Goal: Transaction & Acquisition: Purchase product/service

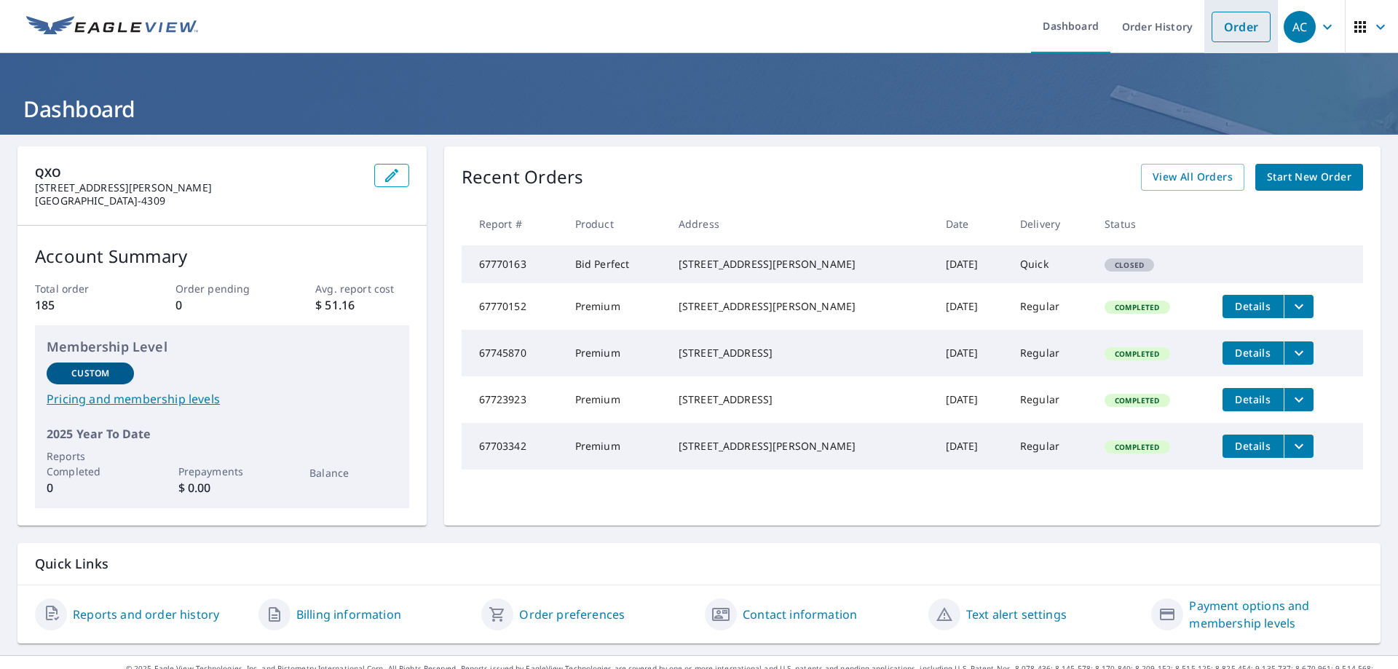
click at [1254, 31] on link "Order" at bounding box center [1240, 27] width 59 height 31
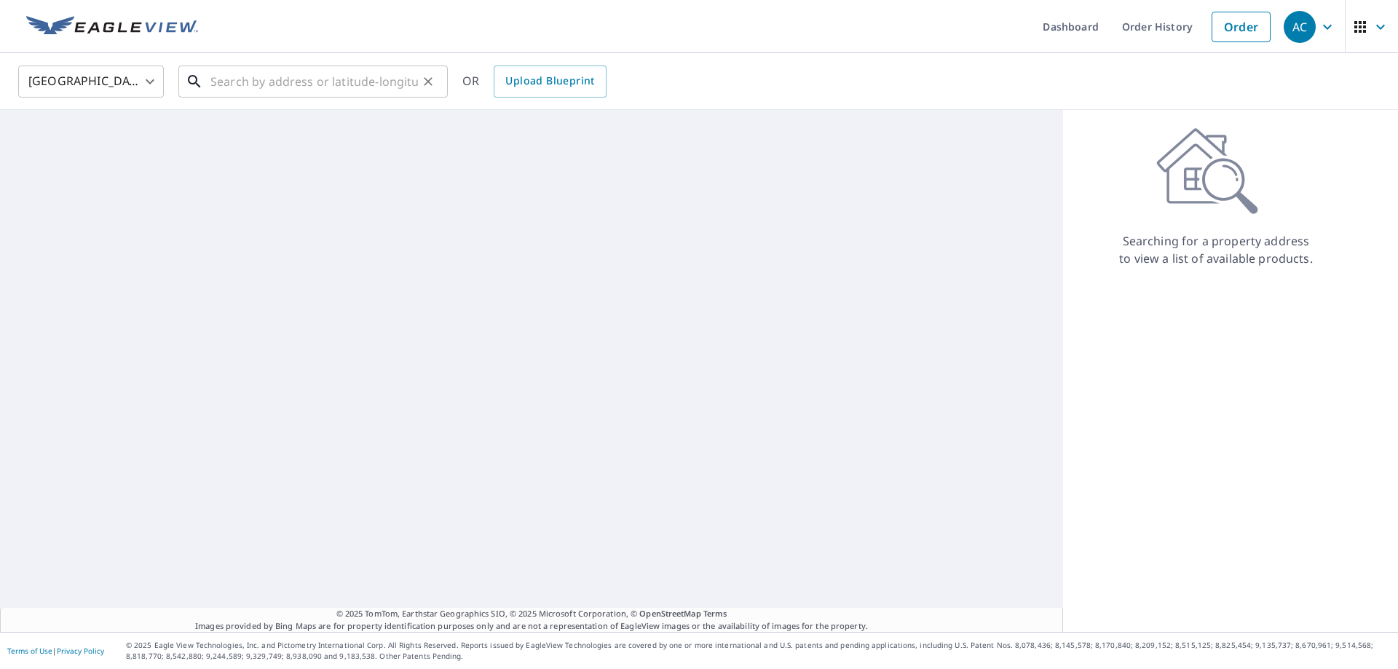
click at [339, 74] on input "text" at bounding box center [313, 81] width 207 height 41
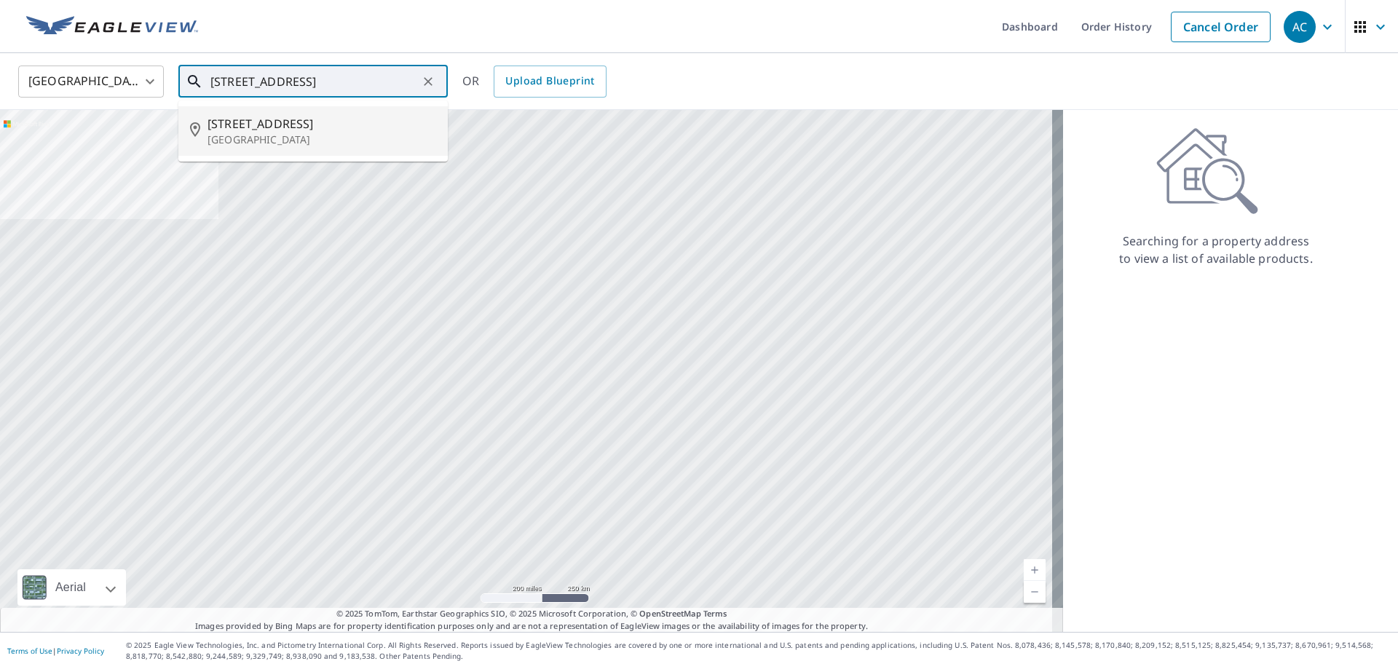
click at [205, 135] on icon at bounding box center [198, 130] width 17 height 17
type input "[STREET_ADDRESS][PERSON_NAME]"
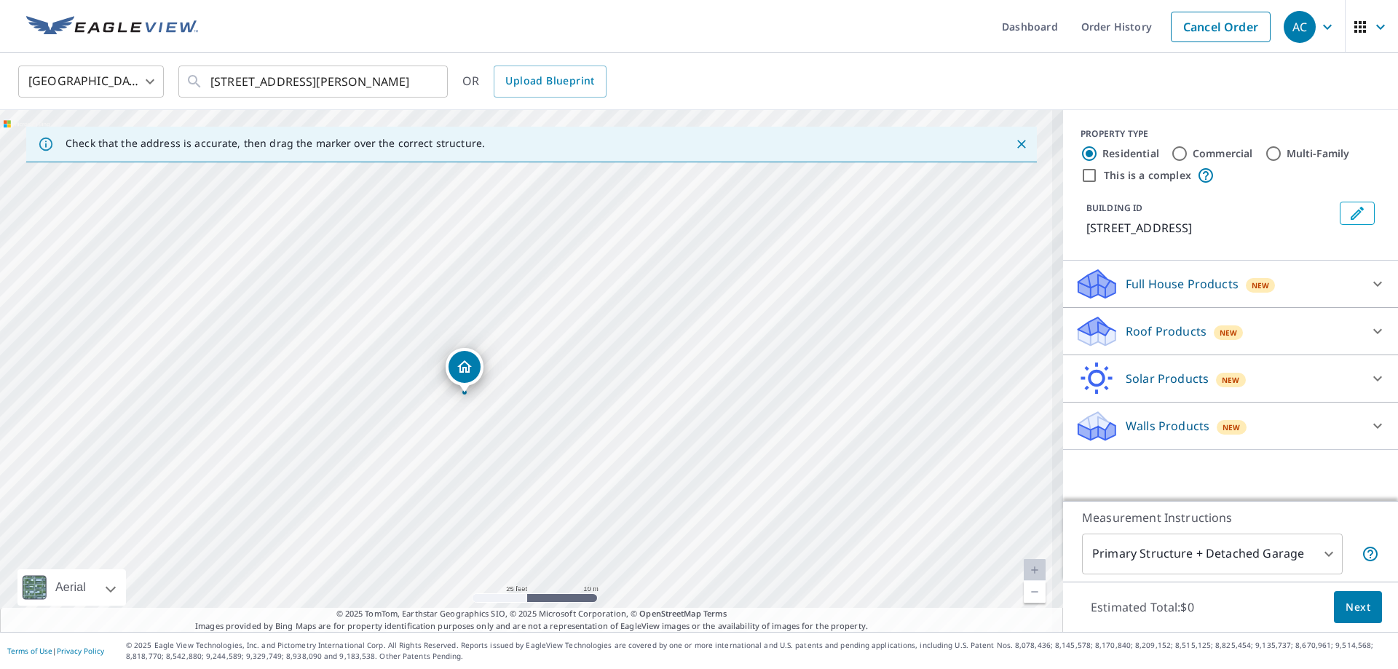
click at [542, 368] on div "[STREET_ADDRESS][PERSON_NAME]" at bounding box center [531, 371] width 1063 height 522
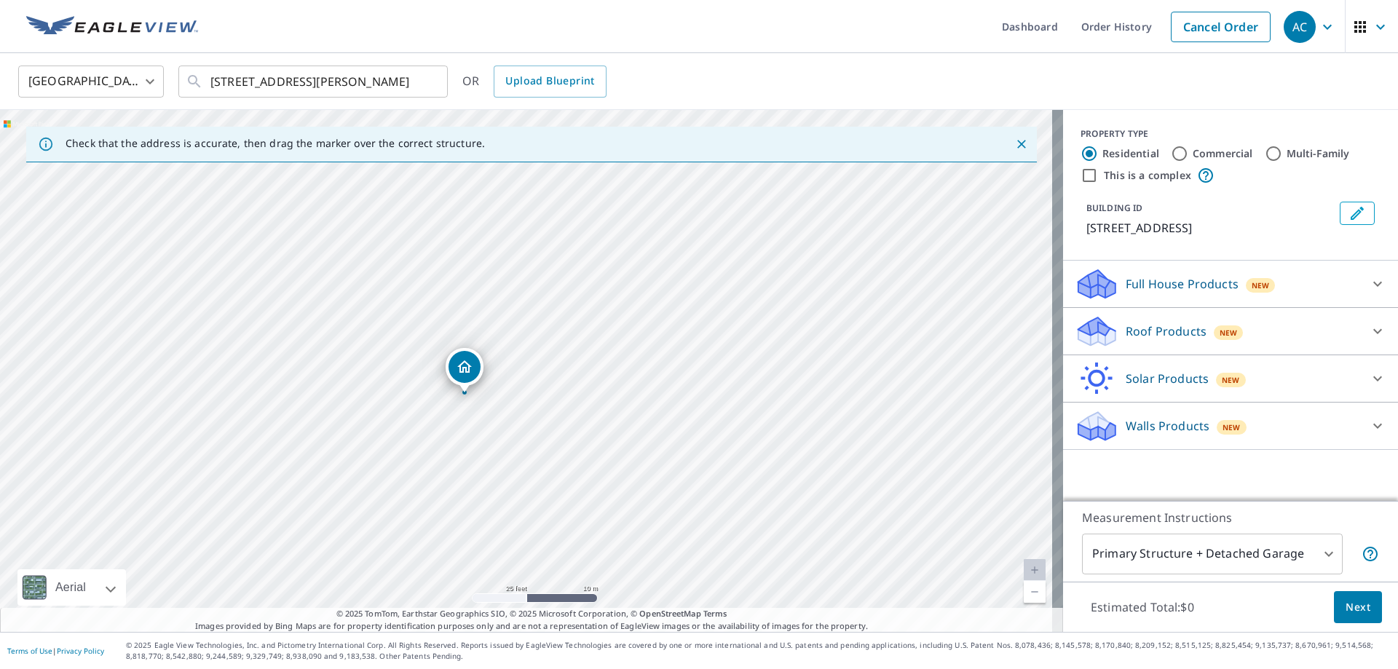
click at [1136, 338] on p "Roof Products" at bounding box center [1165, 330] width 81 height 17
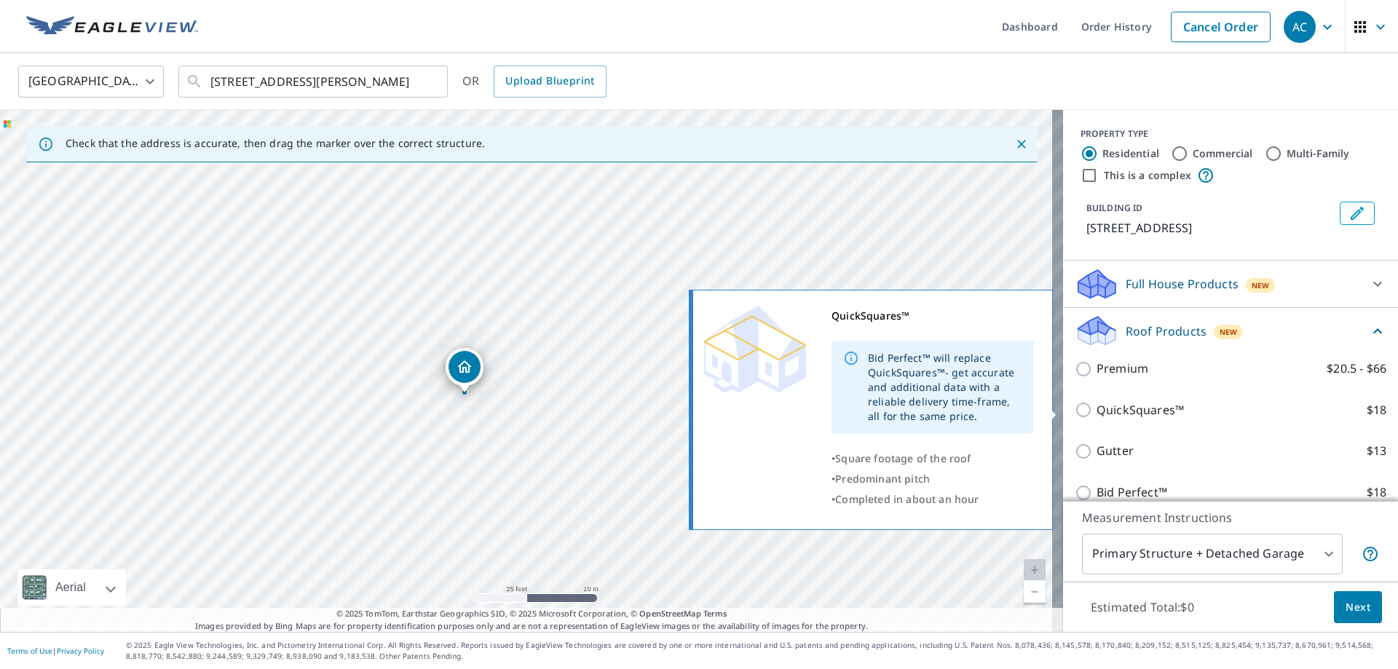
click at [1081, 408] on input "QuickSquares™ $18" at bounding box center [1085, 409] width 22 height 17
checkbox input "true"
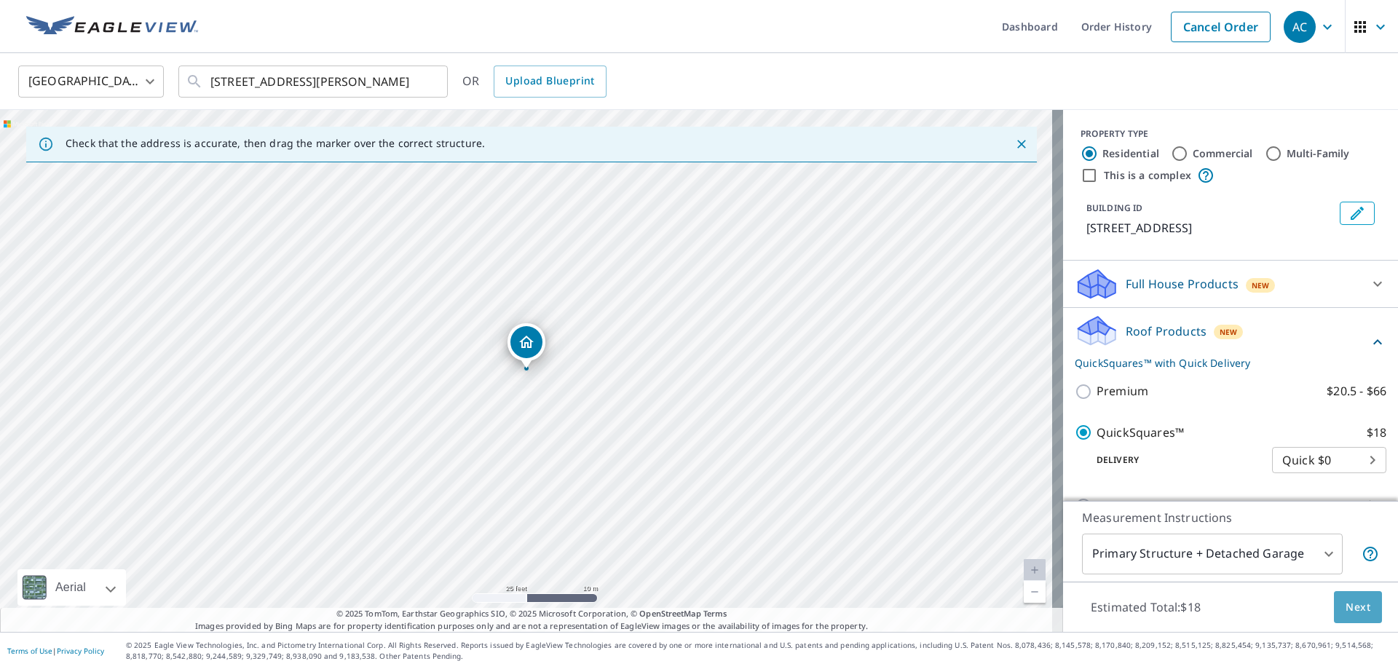
click at [1355, 612] on span "Next" at bounding box center [1357, 607] width 25 height 18
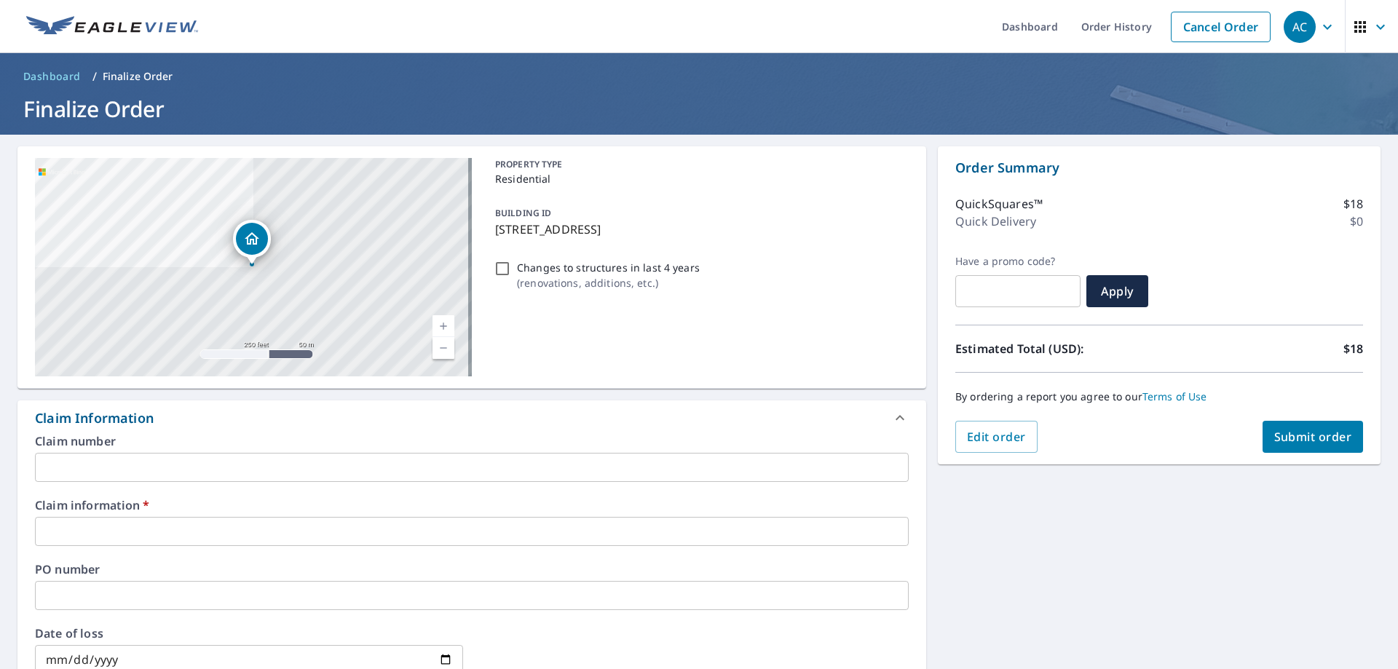
click at [258, 528] on input "text" at bounding box center [472, 531] width 874 height 29
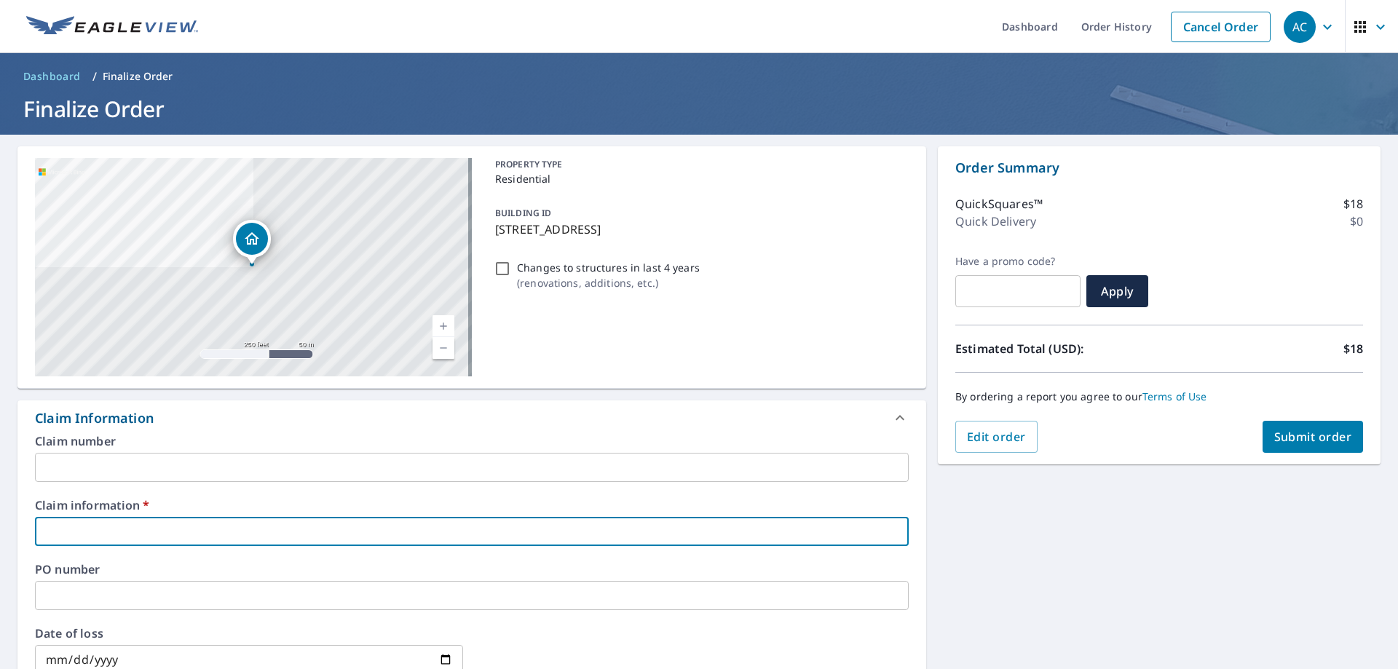
type input "641012"
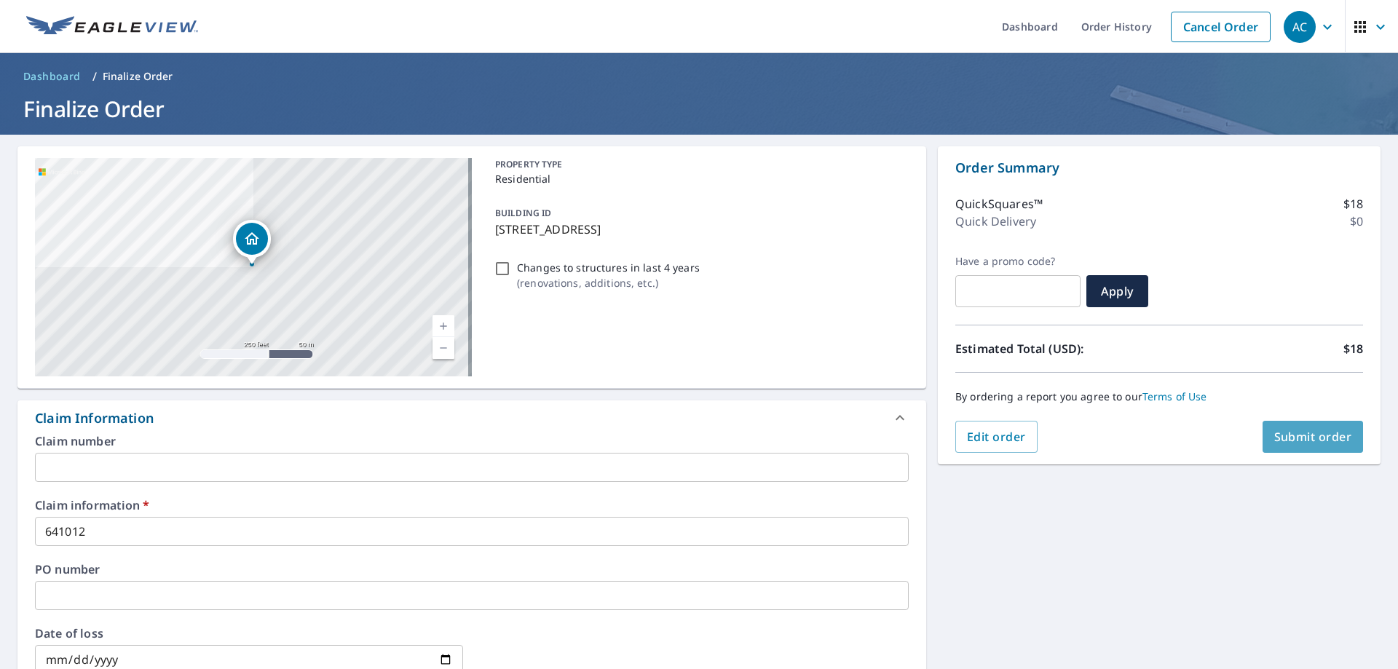
click at [1307, 447] on button "Submit order" at bounding box center [1312, 437] width 101 height 32
checkbox input "true"
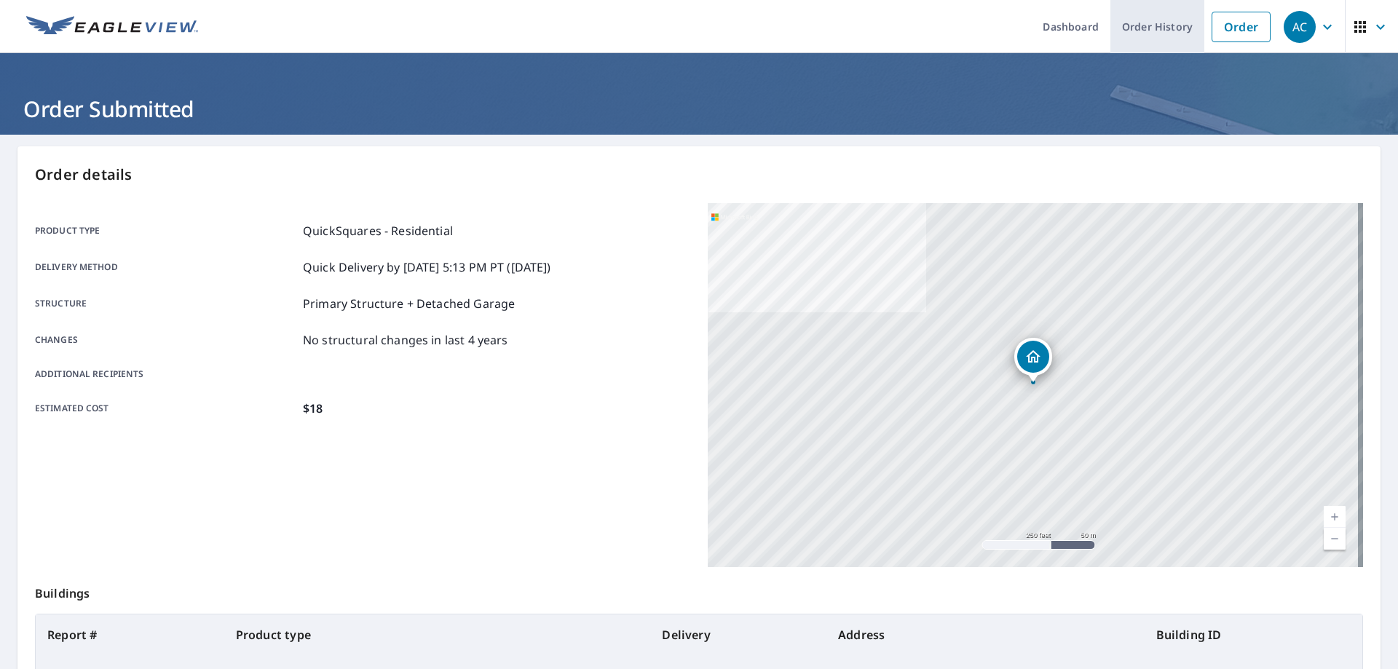
click at [1148, 29] on link "Order History" at bounding box center [1157, 26] width 94 height 53
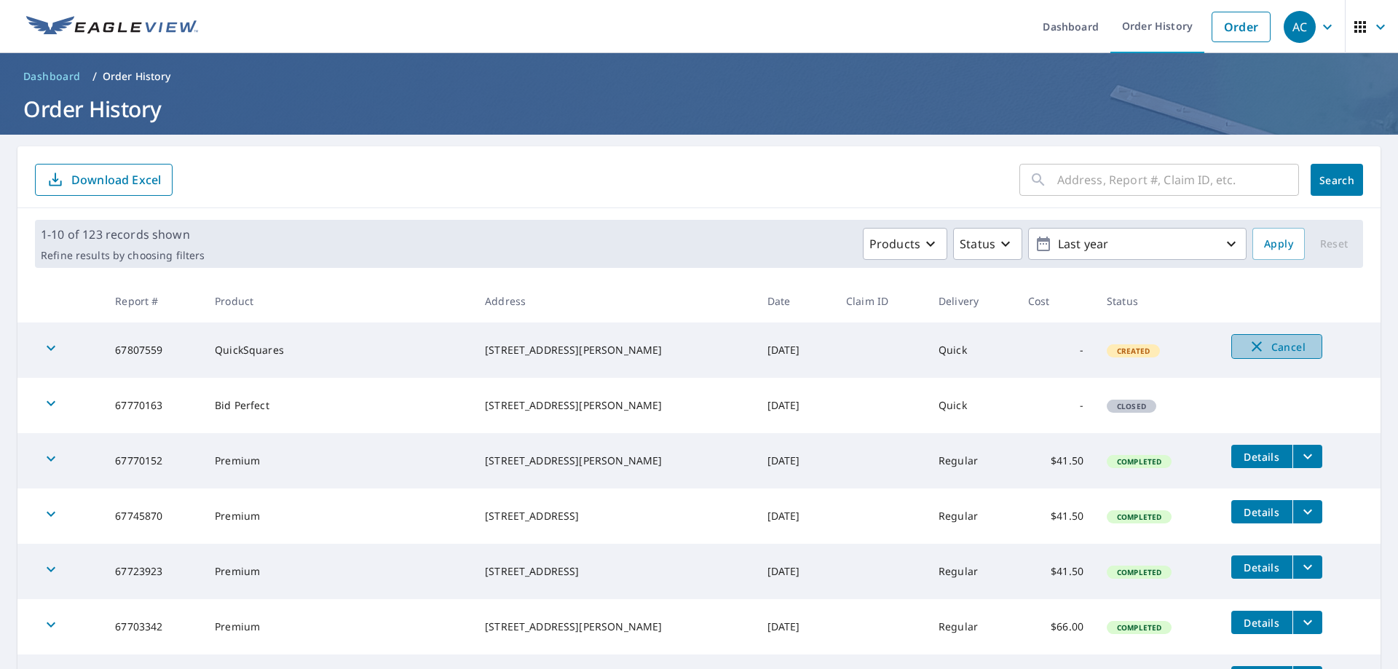
click at [1263, 344] on span "Cancel" at bounding box center [1276, 346] width 60 height 17
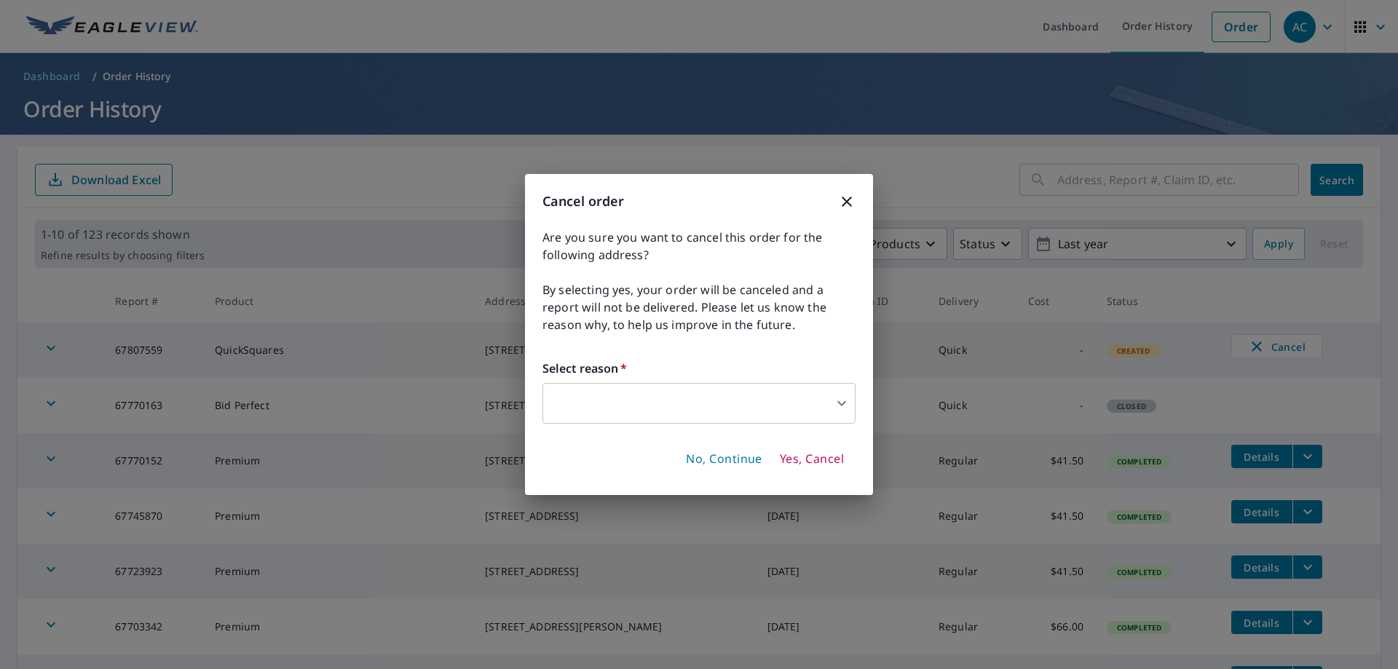
click at [692, 410] on body "AC AC Dashboard Order History Order AC Dashboard / Order History Order History …" at bounding box center [699, 334] width 1398 height 669
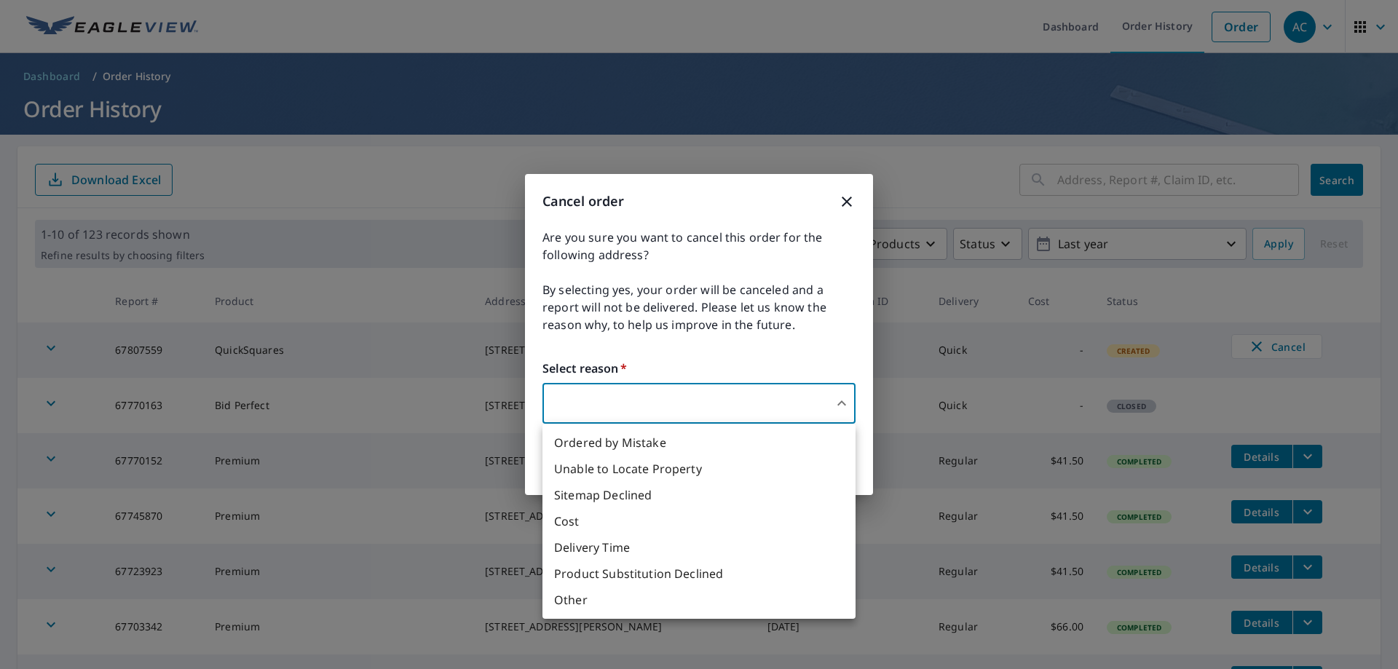
click at [608, 598] on li "Other" at bounding box center [698, 600] width 313 height 26
type input "36"
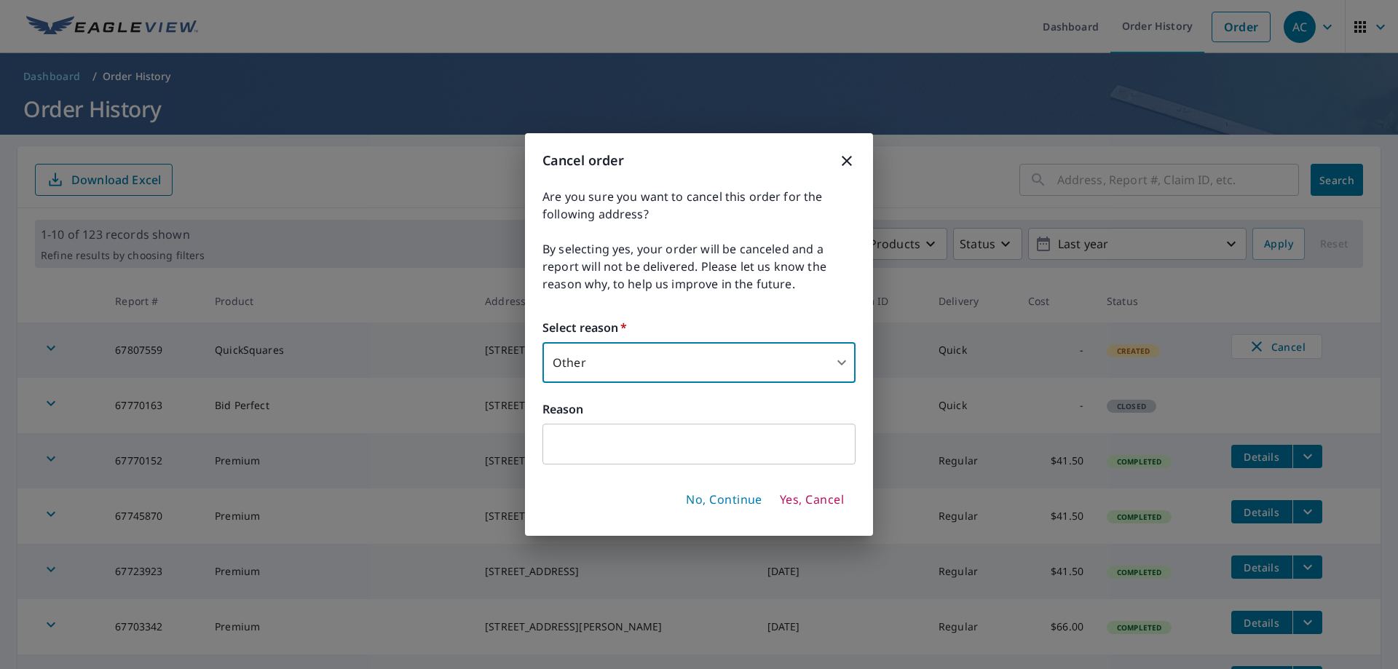
click at [678, 453] on input "text" at bounding box center [698, 444] width 313 height 41
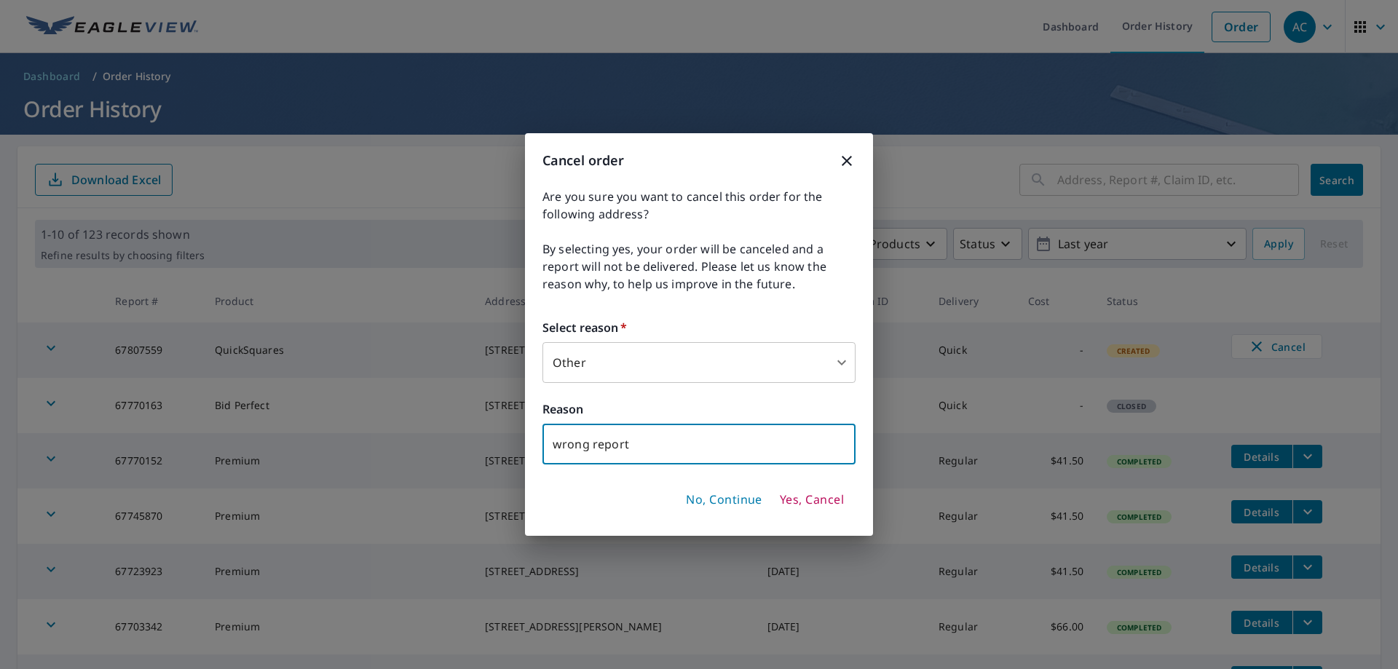
type input "wrong report"
click at [797, 502] on span "Yes, Cancel" at bounding box center [812, 500] width 64 height 16
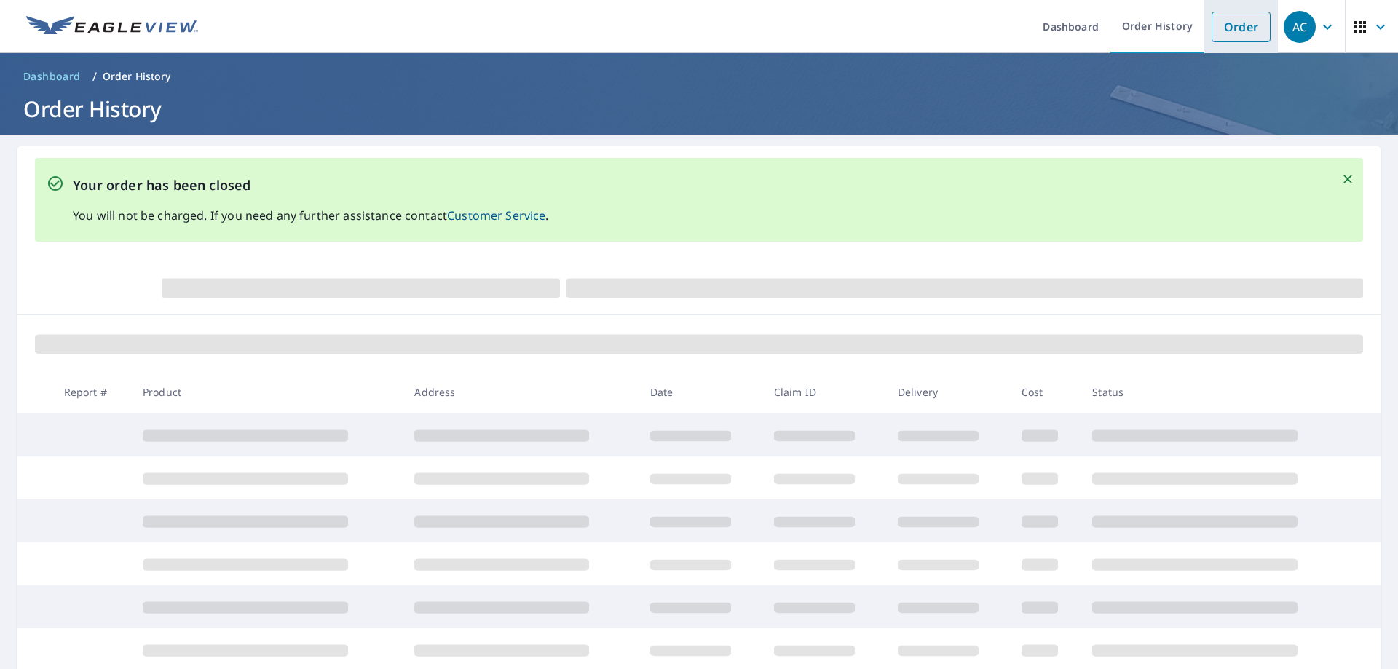
click at [1225, 28] on link "Order" at bounding box center [1240, 27] width 59 height 31
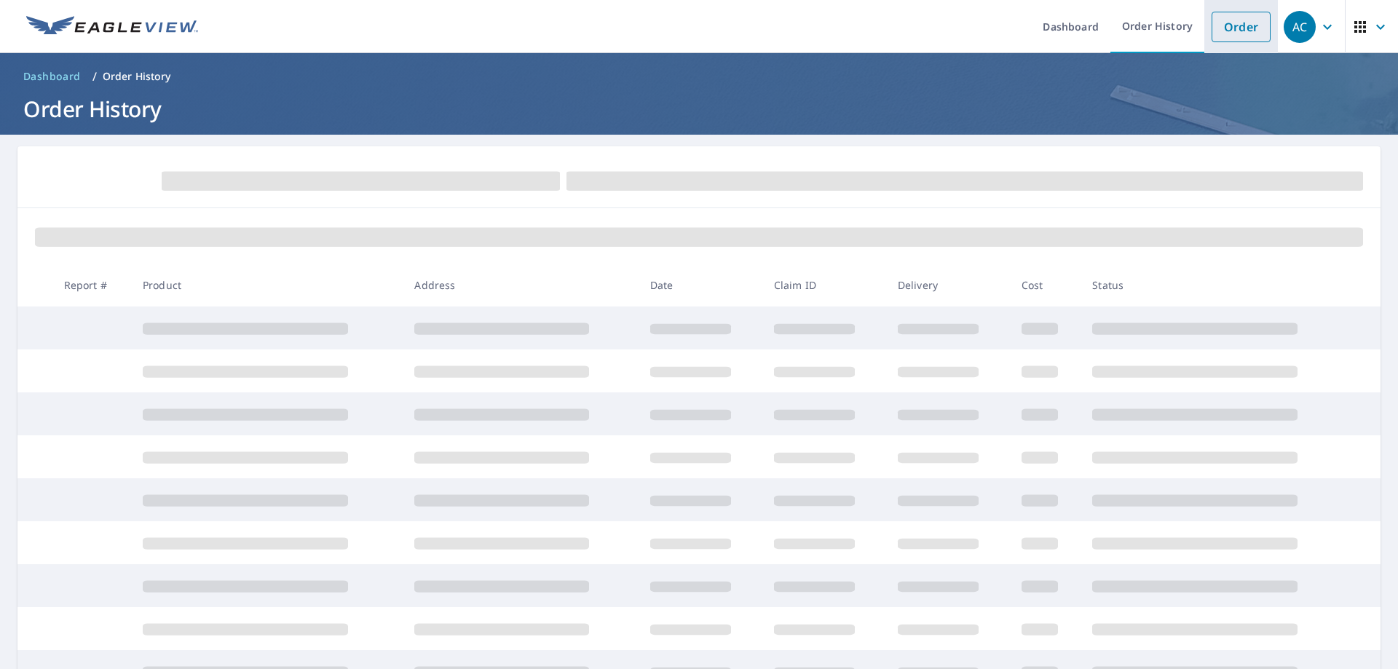
click at [1235, 23] on link "Order" at bounding box center [1240, 27] width 59 height 31
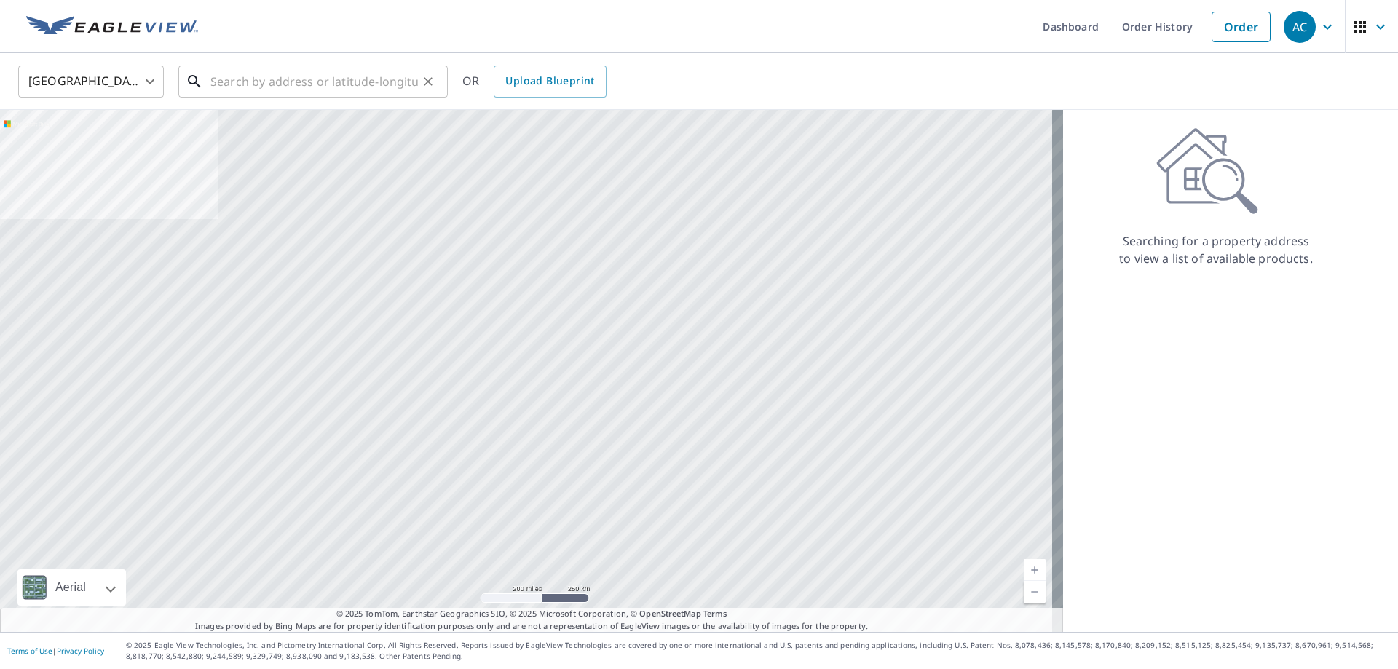
click at [342, 81] on input "text" at bounding box center [313, 81] width 207 height 41
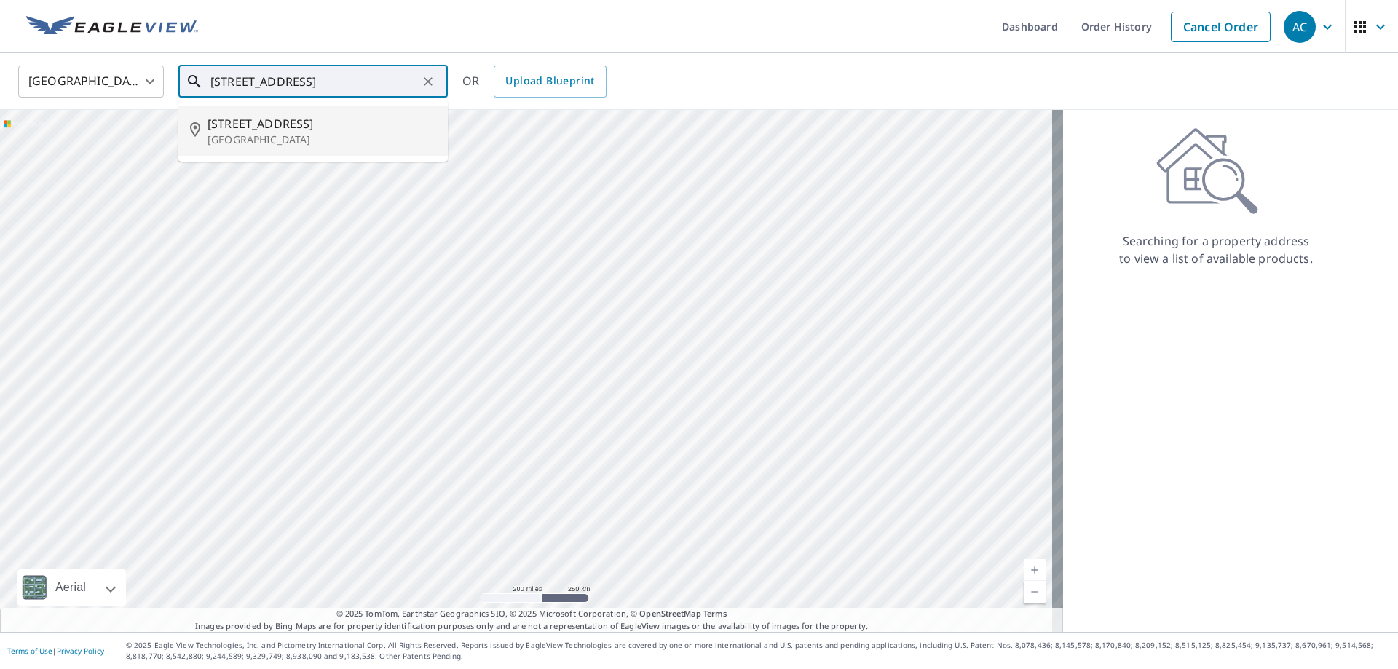
click at [285, 120] on span "[STREET_ADDRESS]" at bounding box center [321, 123] width 229 height 17
type input "[STREET_ADDRESS][PERSON_NAME]"
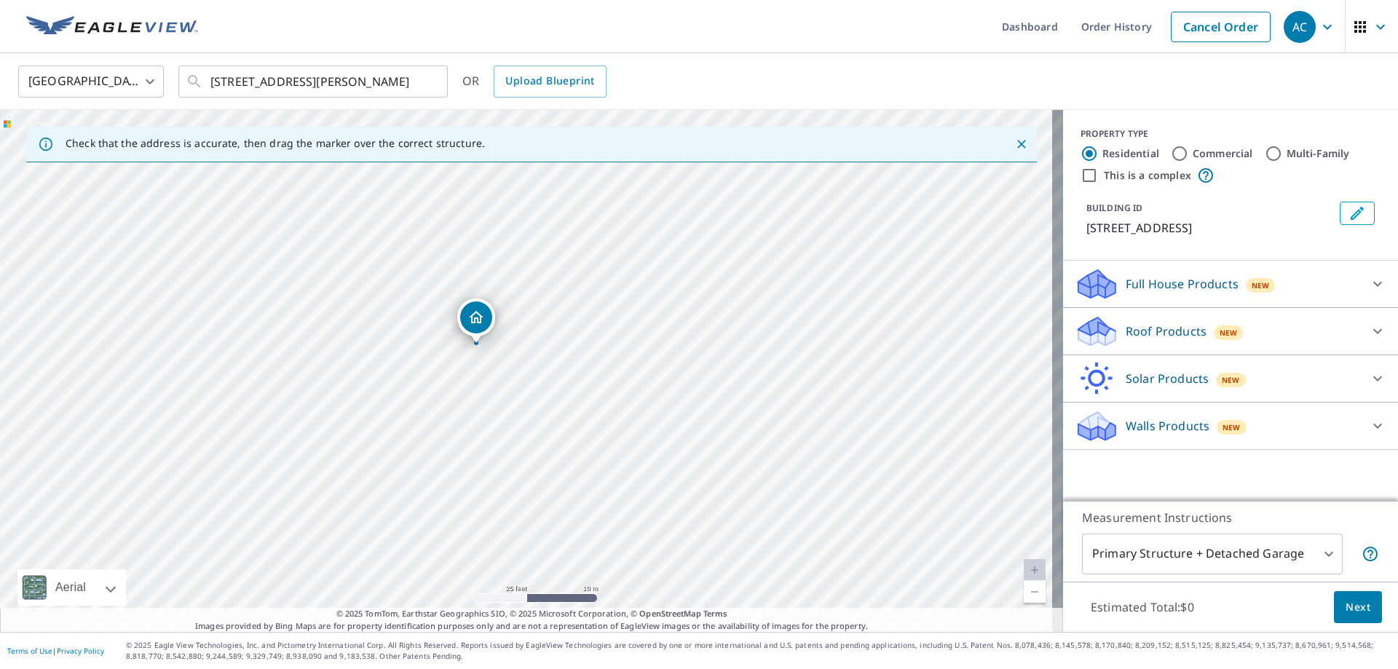
click at [1128, 320] on div "Roof Products New" at bounding box center [1216, 331] width 285 height 34
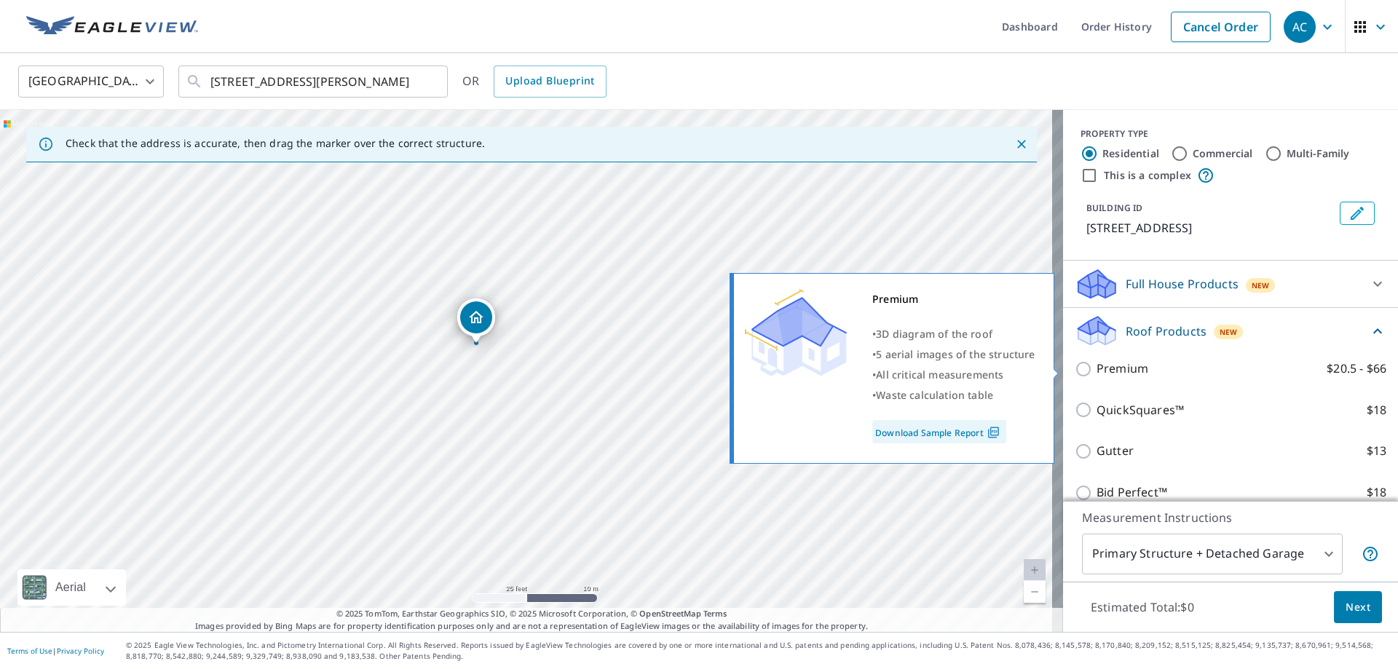
click at [1111, 364] on p "Premium" at bounding box center [1122, 369] width 52 height 18
click at [1096, 364] on input "Premium $20.5 - $66" at bounding box center [1085, 368] width 22 height 17
checkbox input "true"
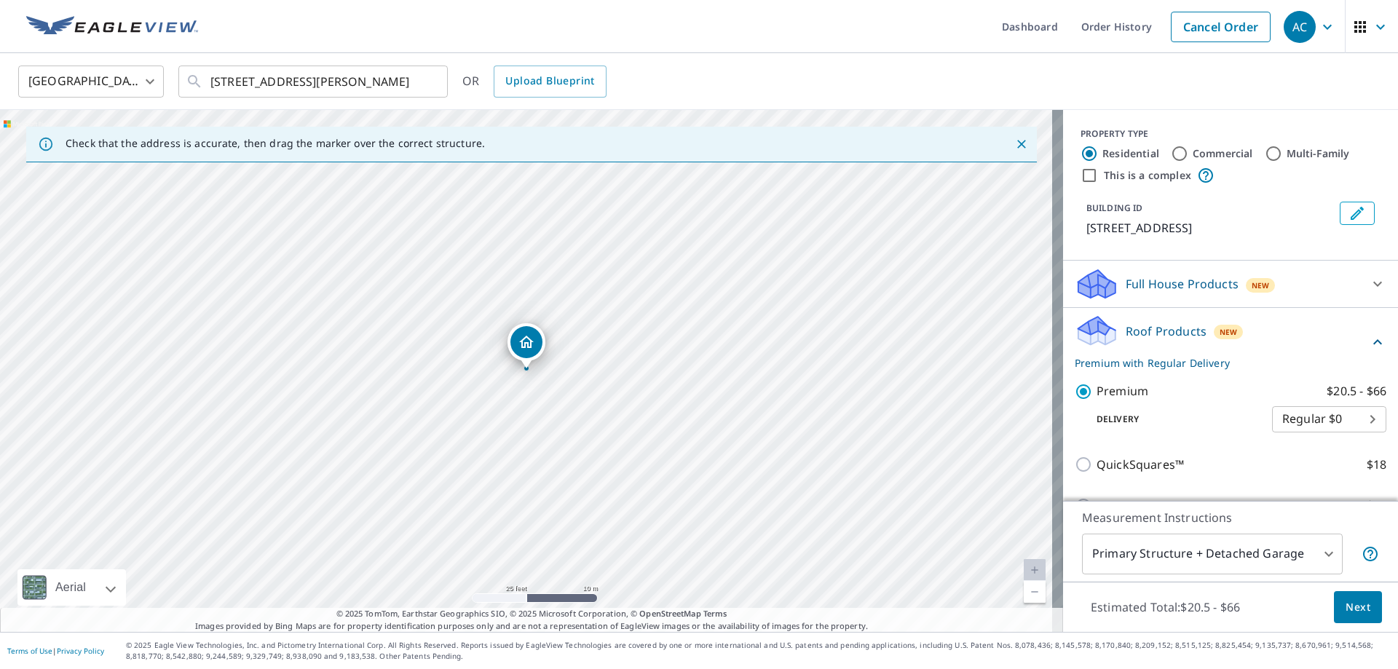
click at [1358, 619] on button "Next" at bounding box center [1358, 607] width 48 height 33
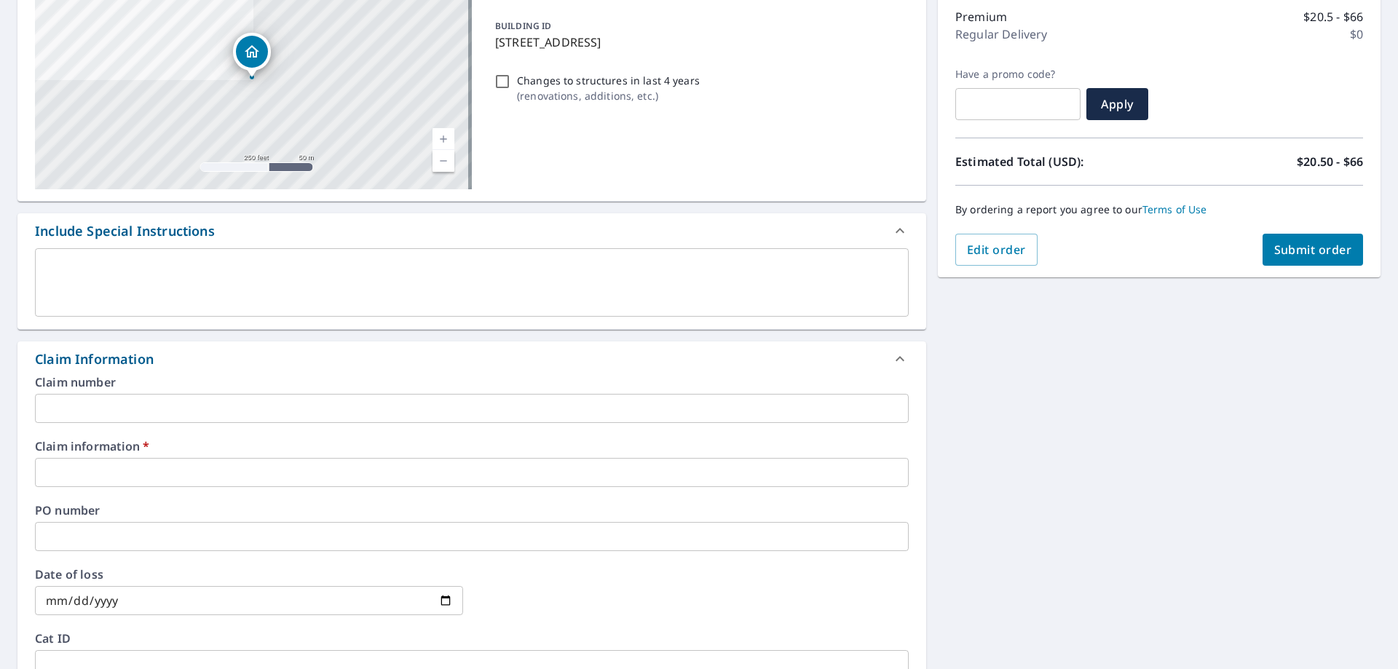
scroll to position [218, 0]
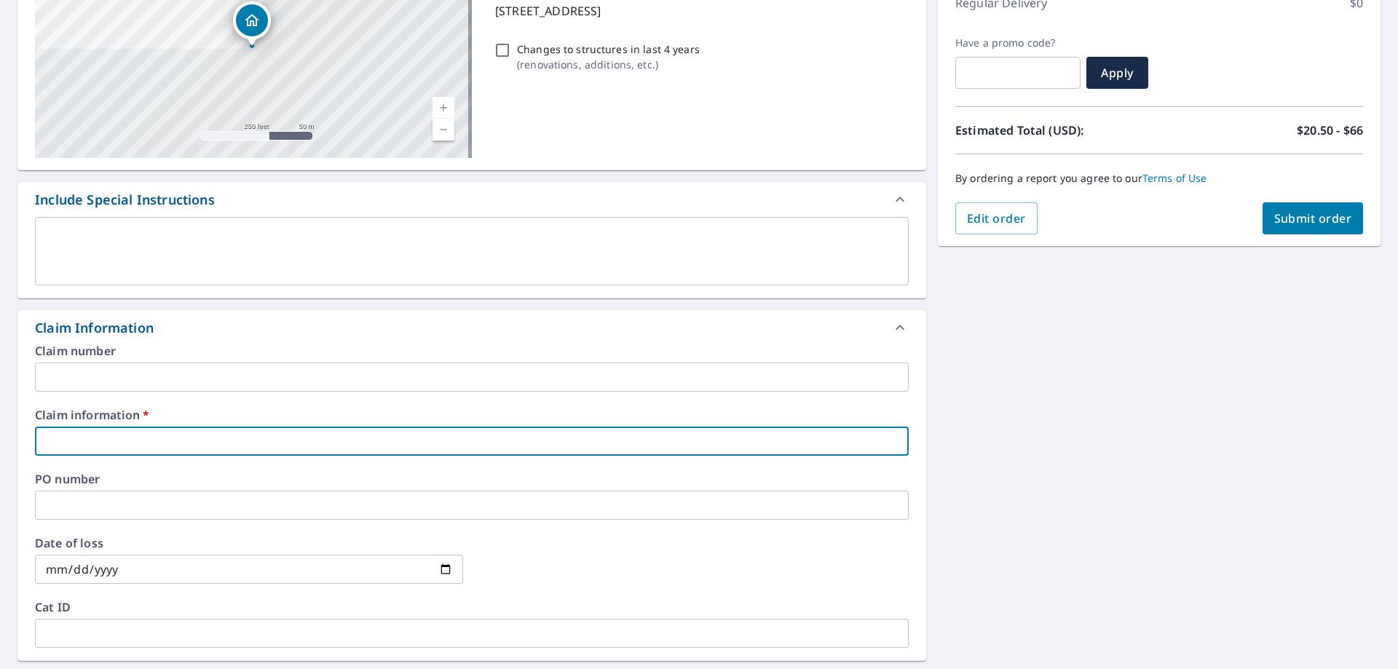
click at [78, 448] on input "text" at bounding box center [472, 441] width 874 height 29
type input "641012"
click at [1047, 395] on div "[STREET_ADDRESS][PERSON_NAME] Aerial Road A standard road map Aerial A detailed…" at bounding box center [699, 450] width 1398 height 1068
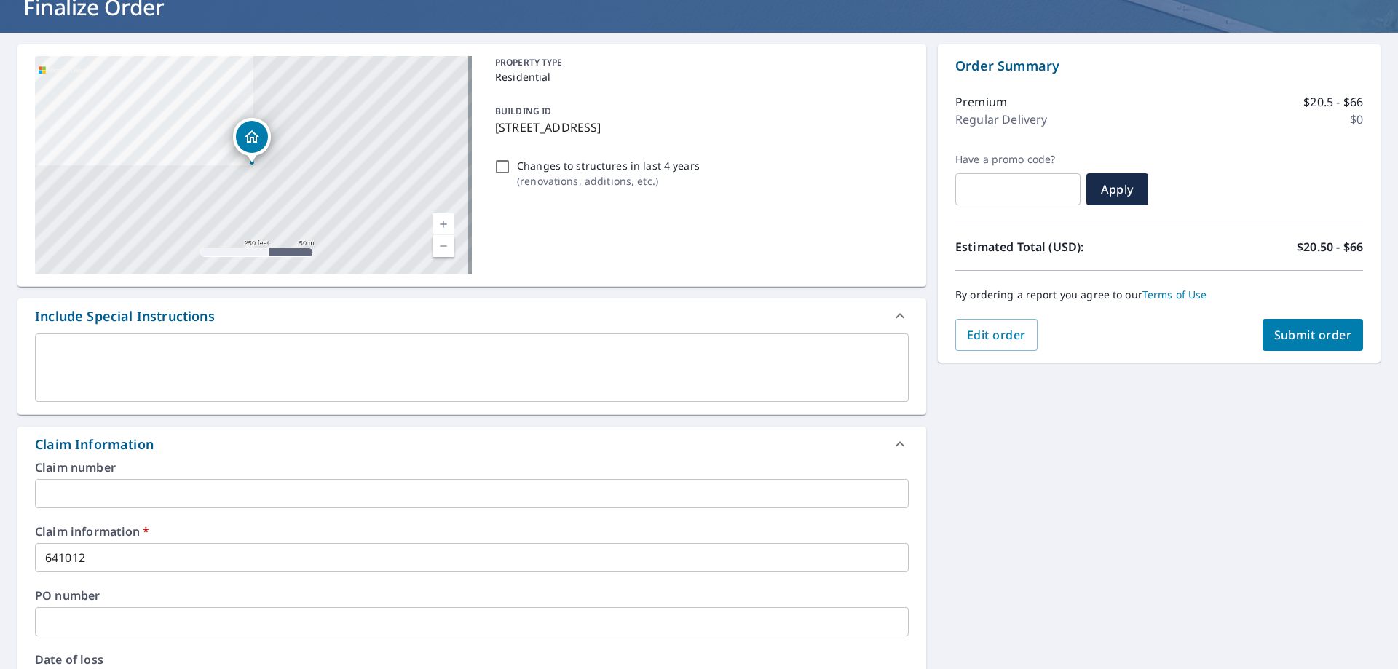
scroll to position [0, 0]
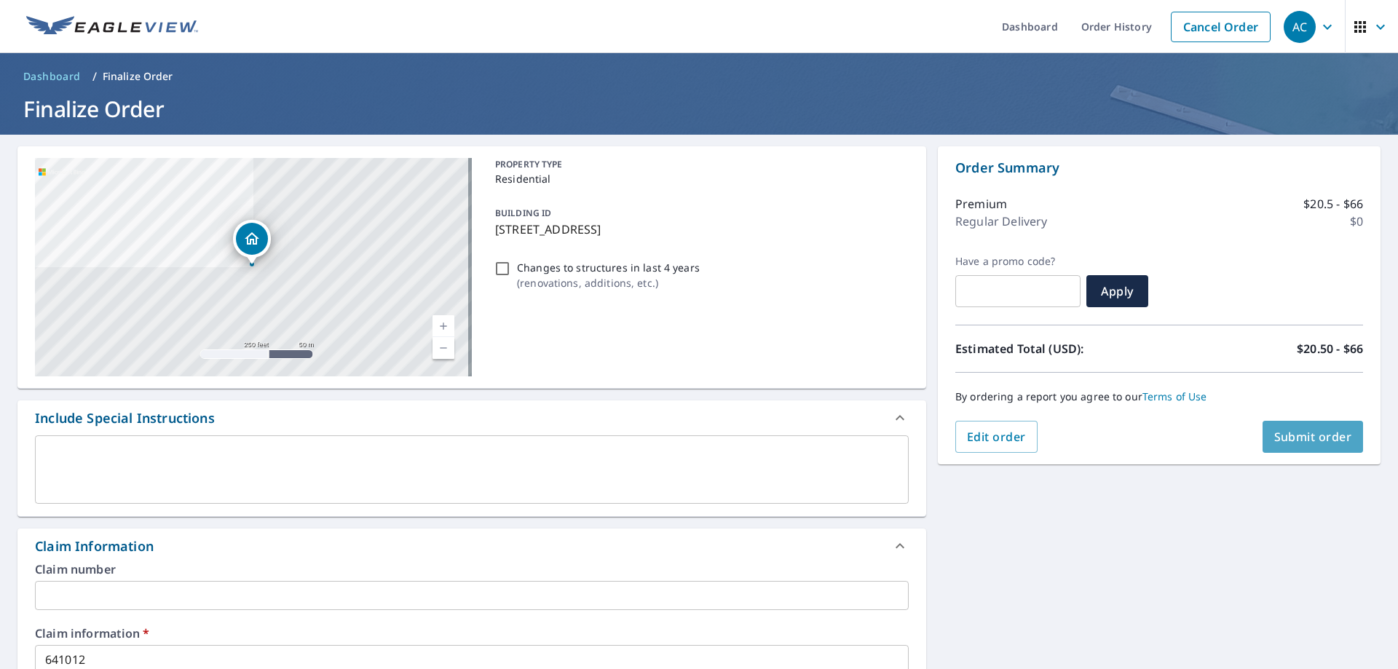
click at [1302, 435] on span "Submit order" at bounding box center [1313, 437] width 78 height 16
checkbox input "true"
